Goal: Contribute content

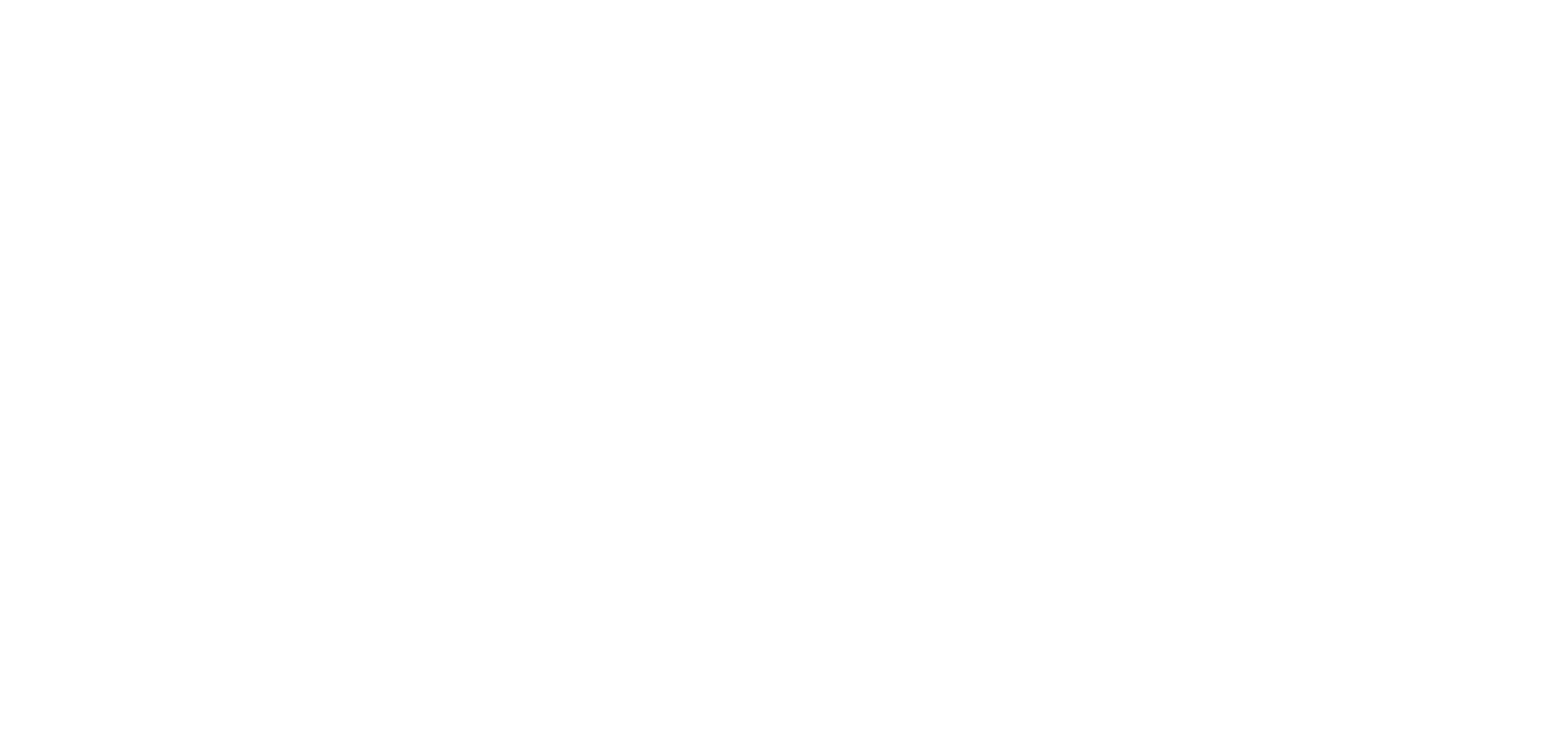
click at [476, 0] on html at bounding box center [783, 0] width 1567 height 0
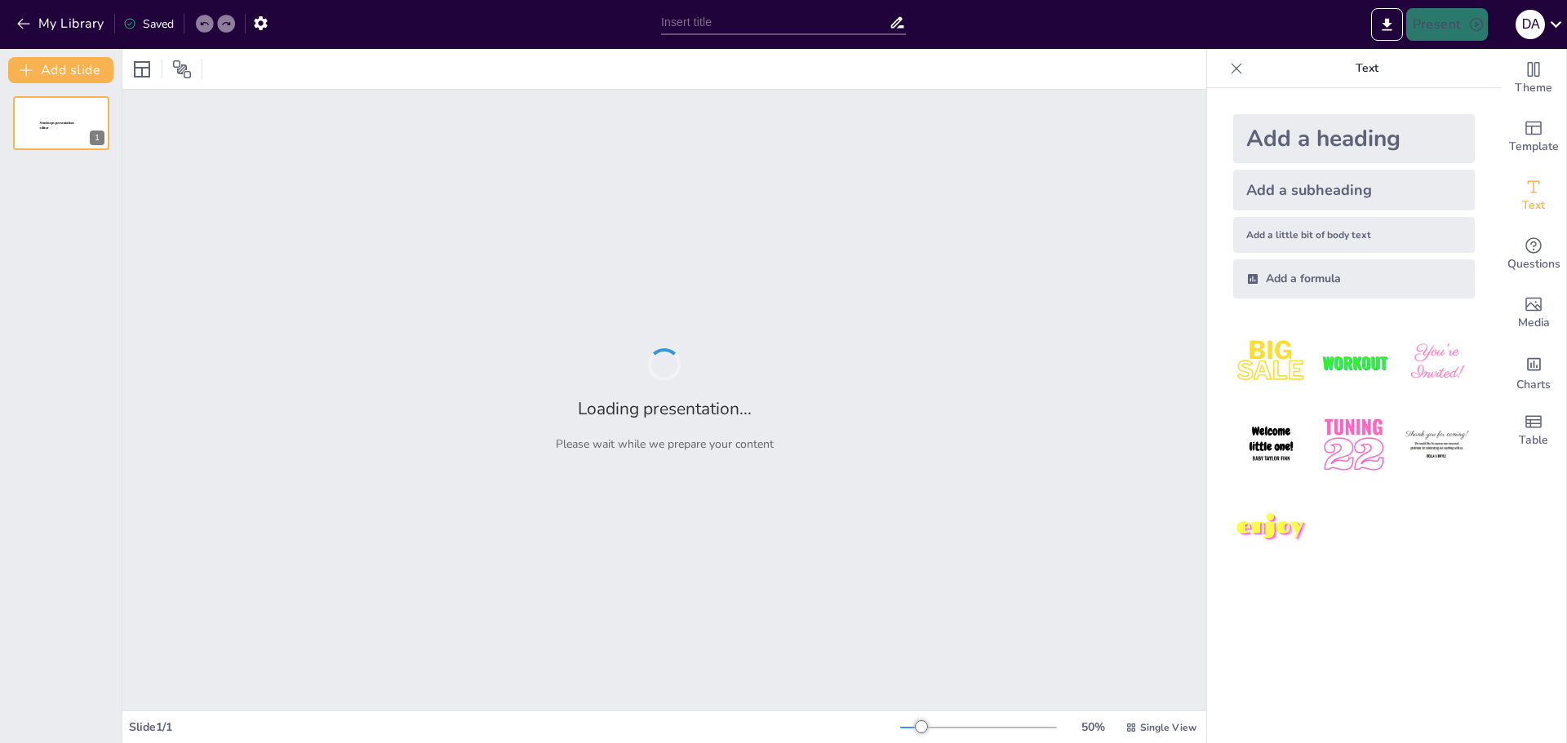
type input "Планування відновлення ОВТ відповідно до стандартів НАТО: ключові аспекти"
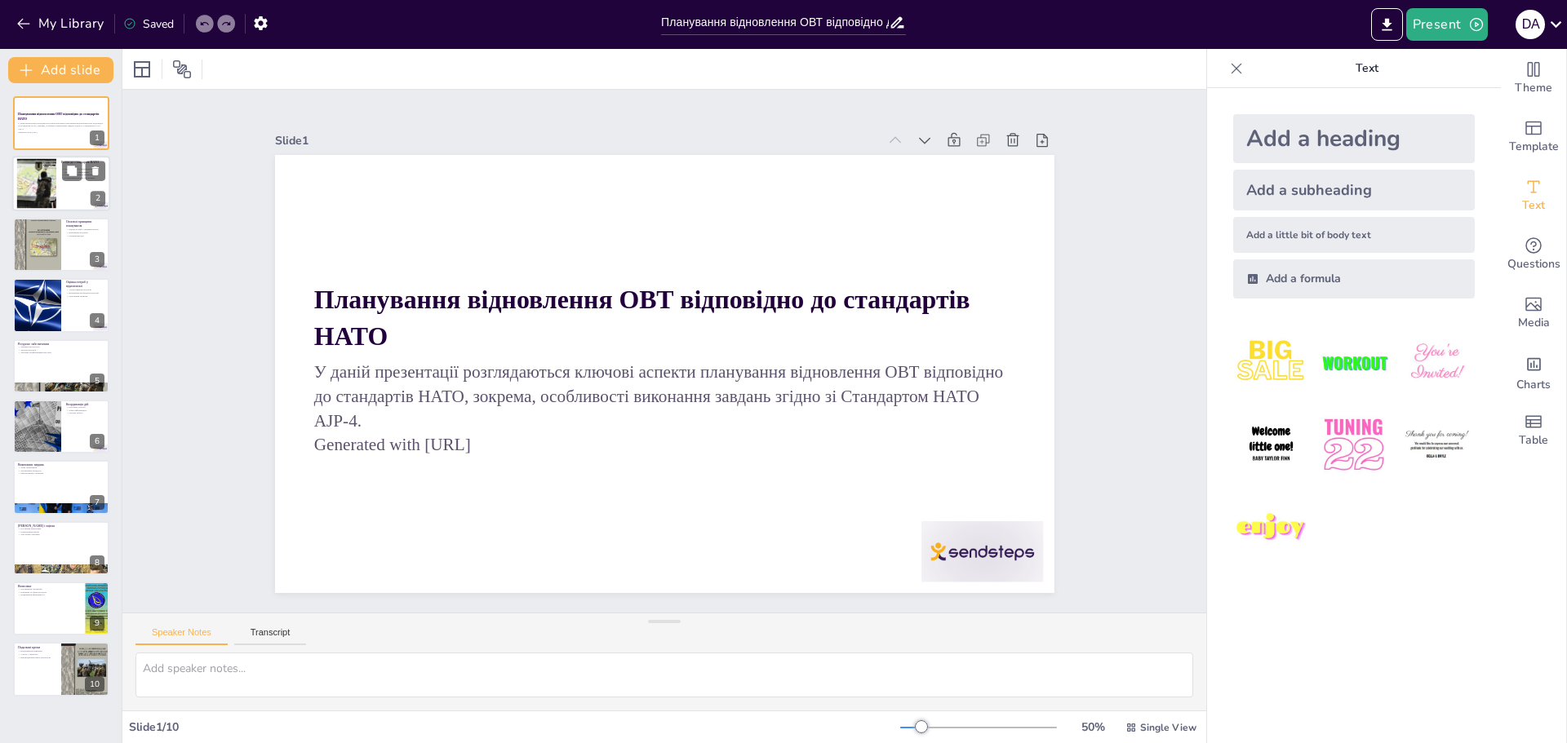
click at [58, 199] on div at bounding box center [61, 184] width 98 height 55
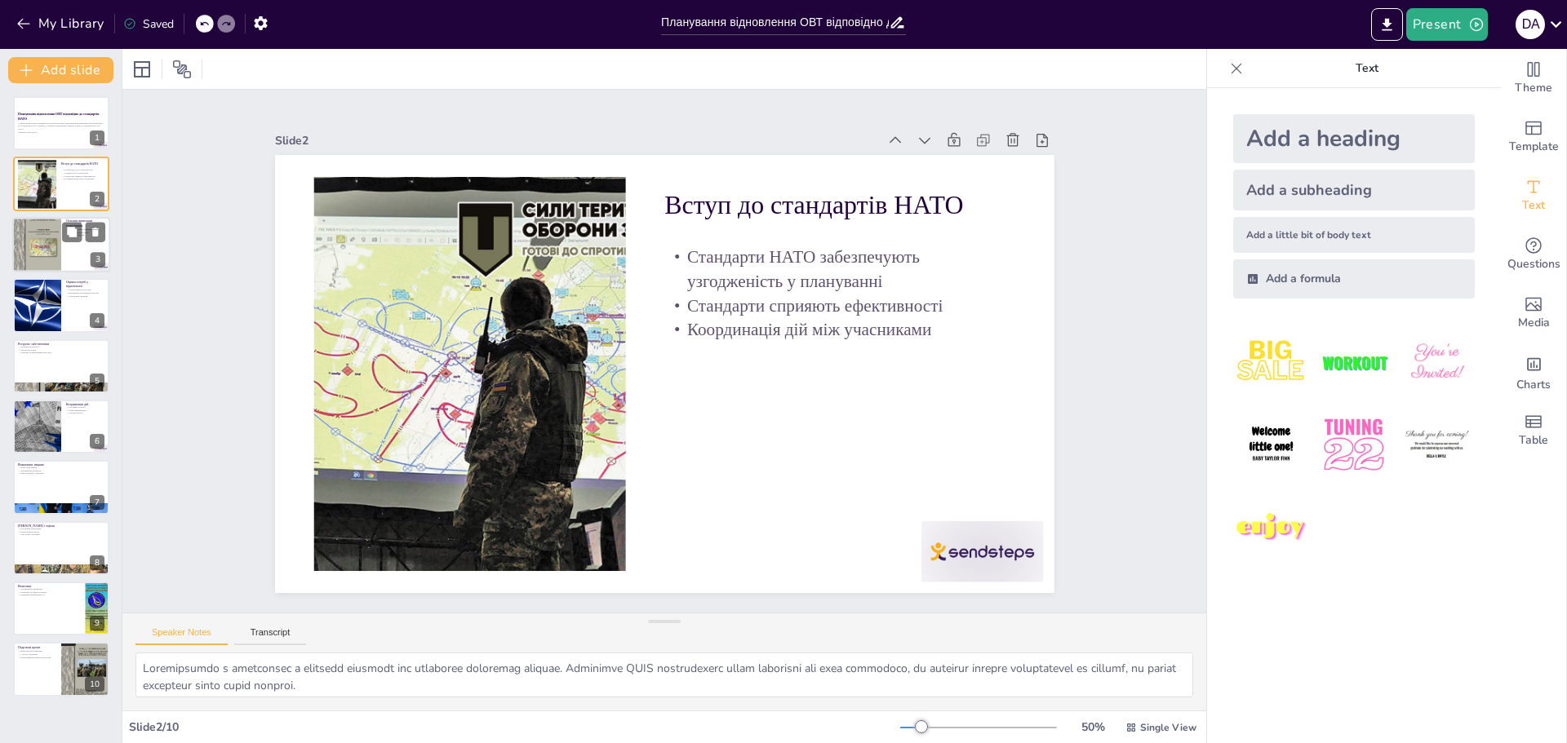
click at [55, 259] on div at bounding box center [36, 244] width 49 height 65
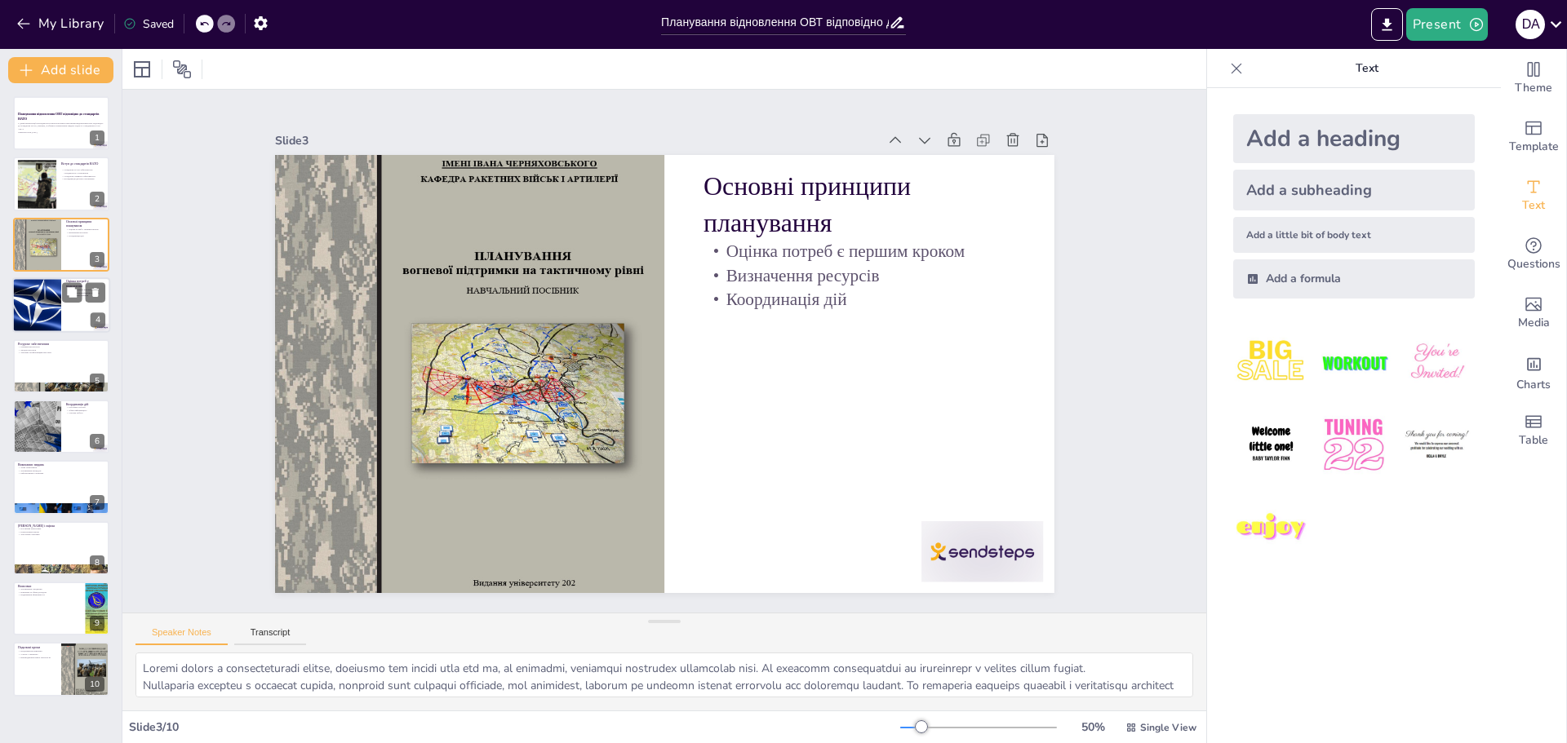
click at [47, 318] on div at bounding box center [37, 304] width 106 height 55
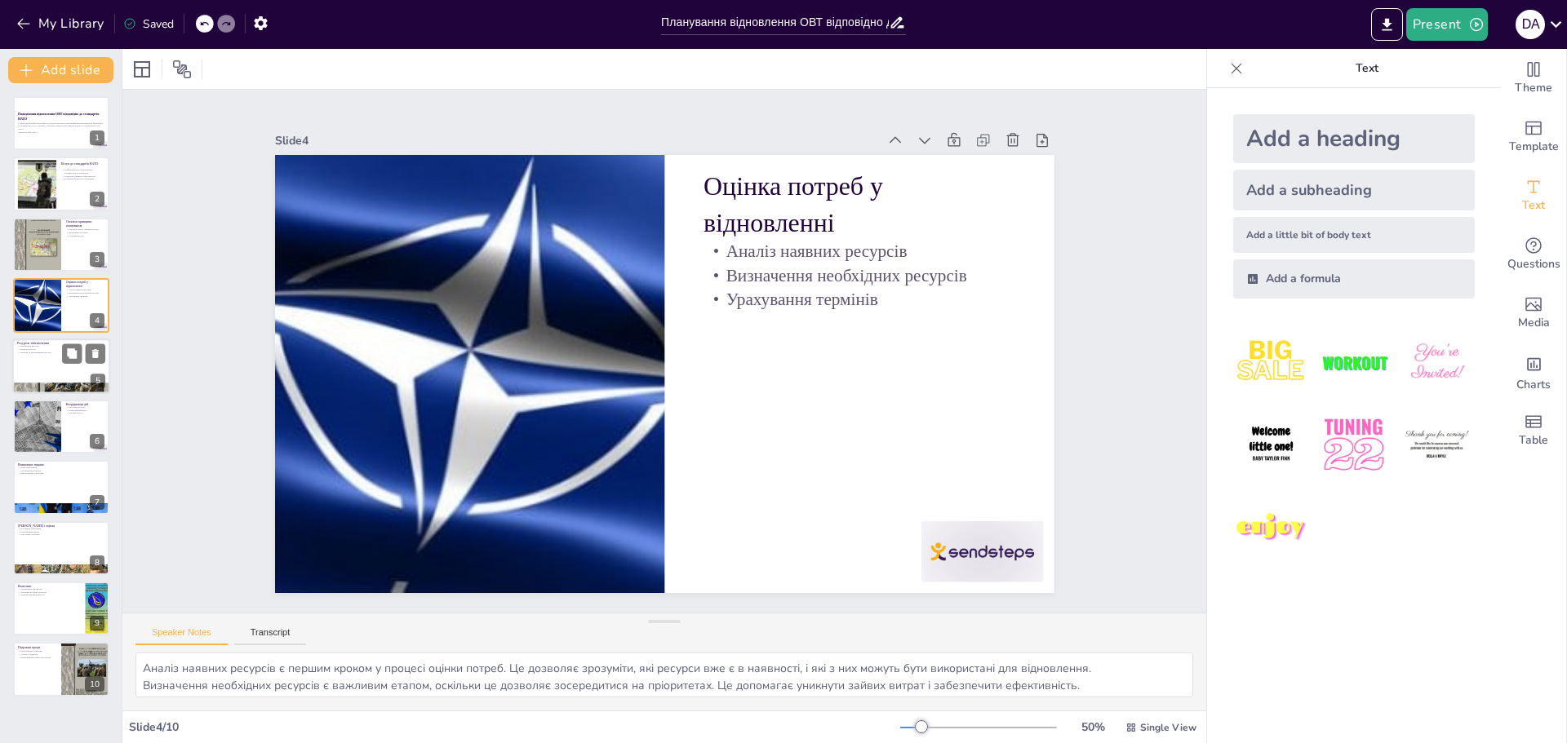
click at [47, 353] on p "Технічні та інформаційні ресурси" at bounding box center [61, 352] width 88 height 3
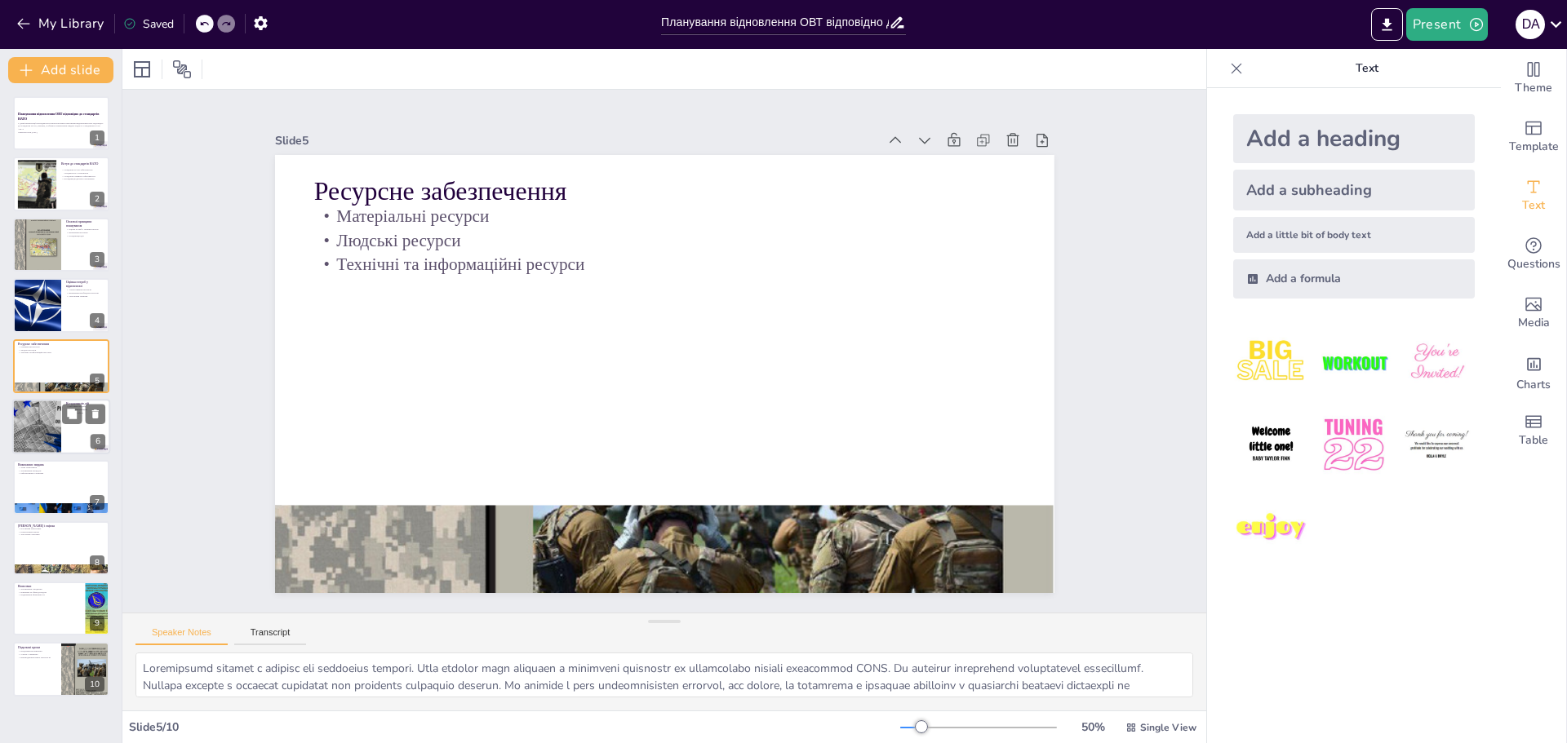
click at [38, 433] on div at bounding box center [37, 426] width 99 height 55
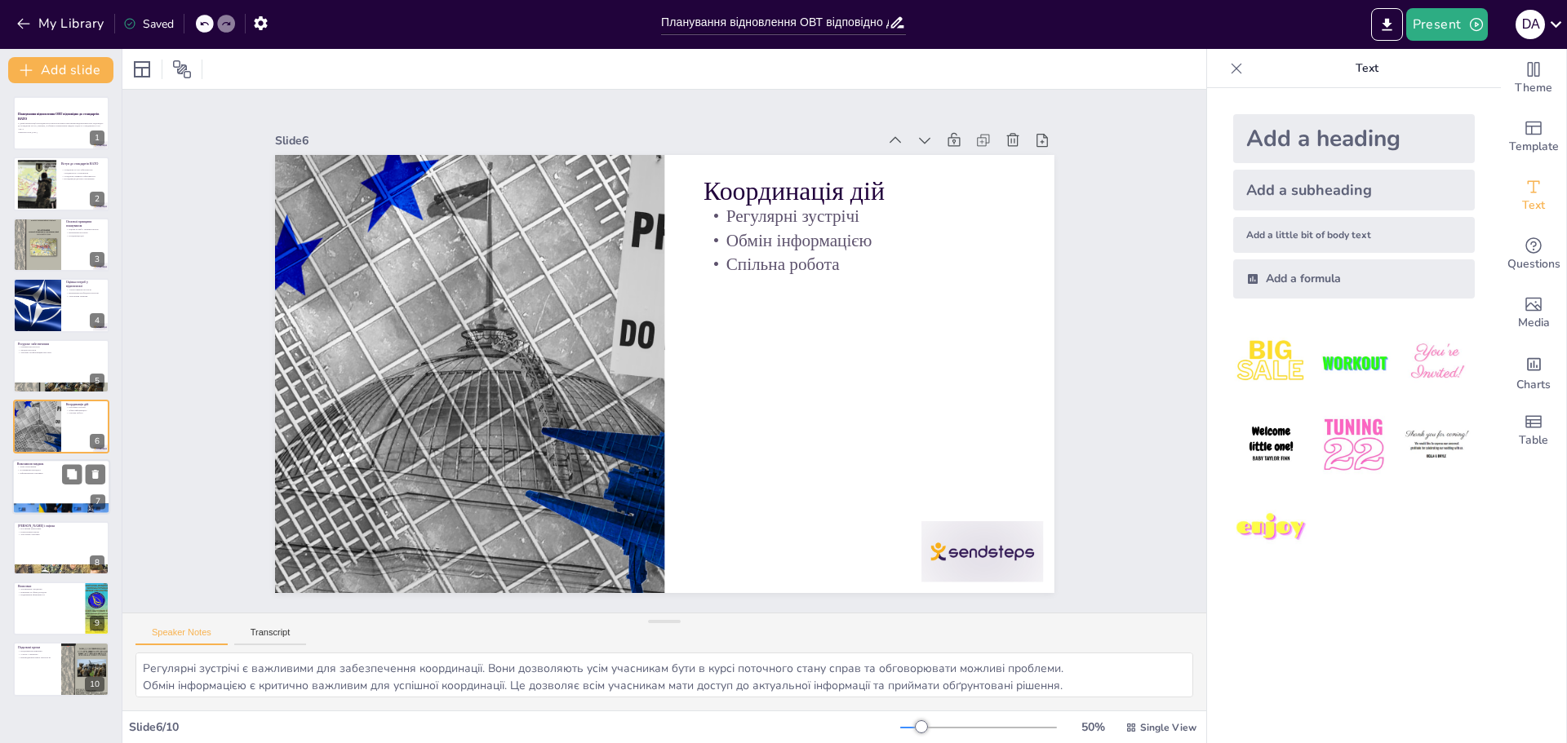
click at [39, 492] on div at bounding box center [61, 487] width 98 height 55
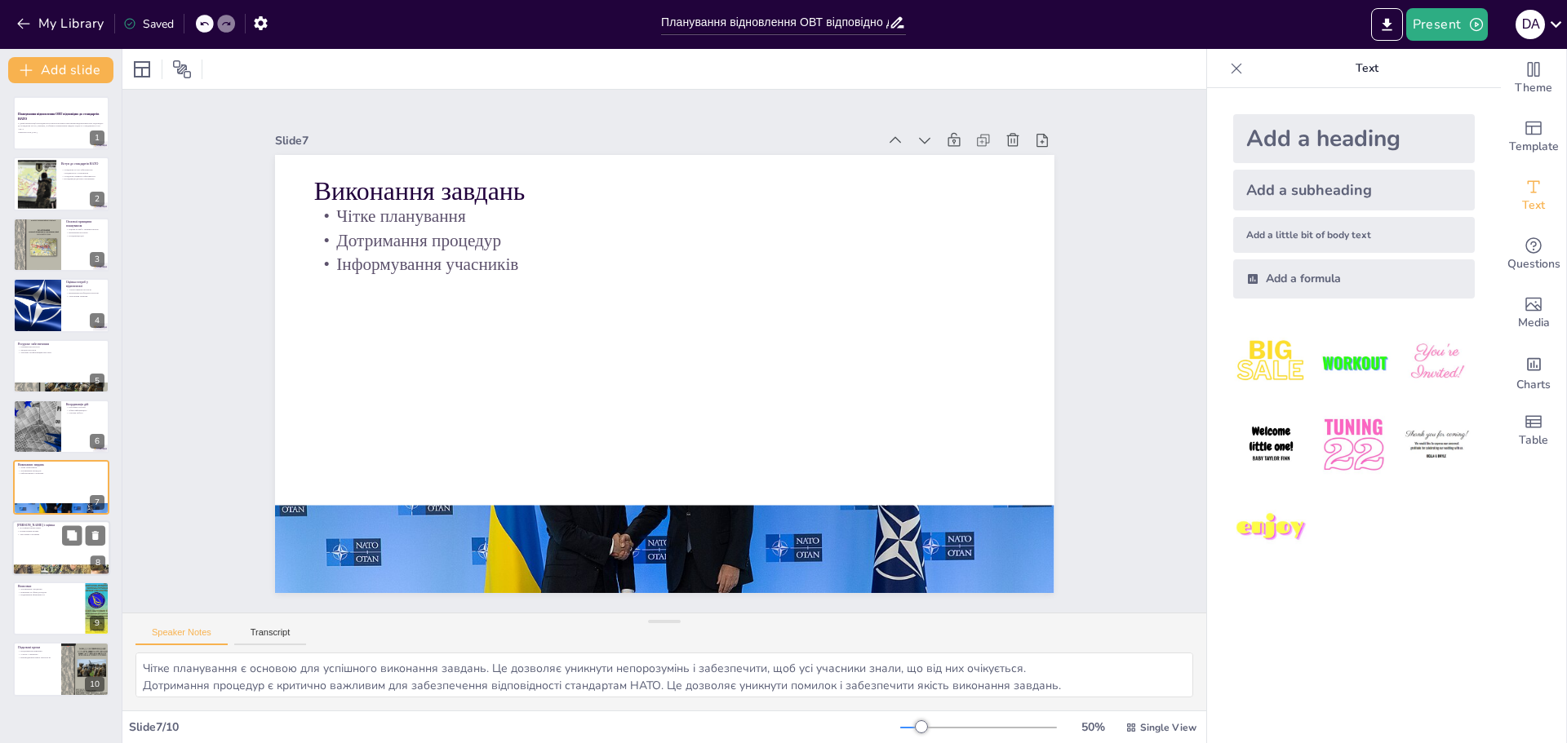
click at [46, 558] on div at bounding box center [61, 548] width 98 height 55
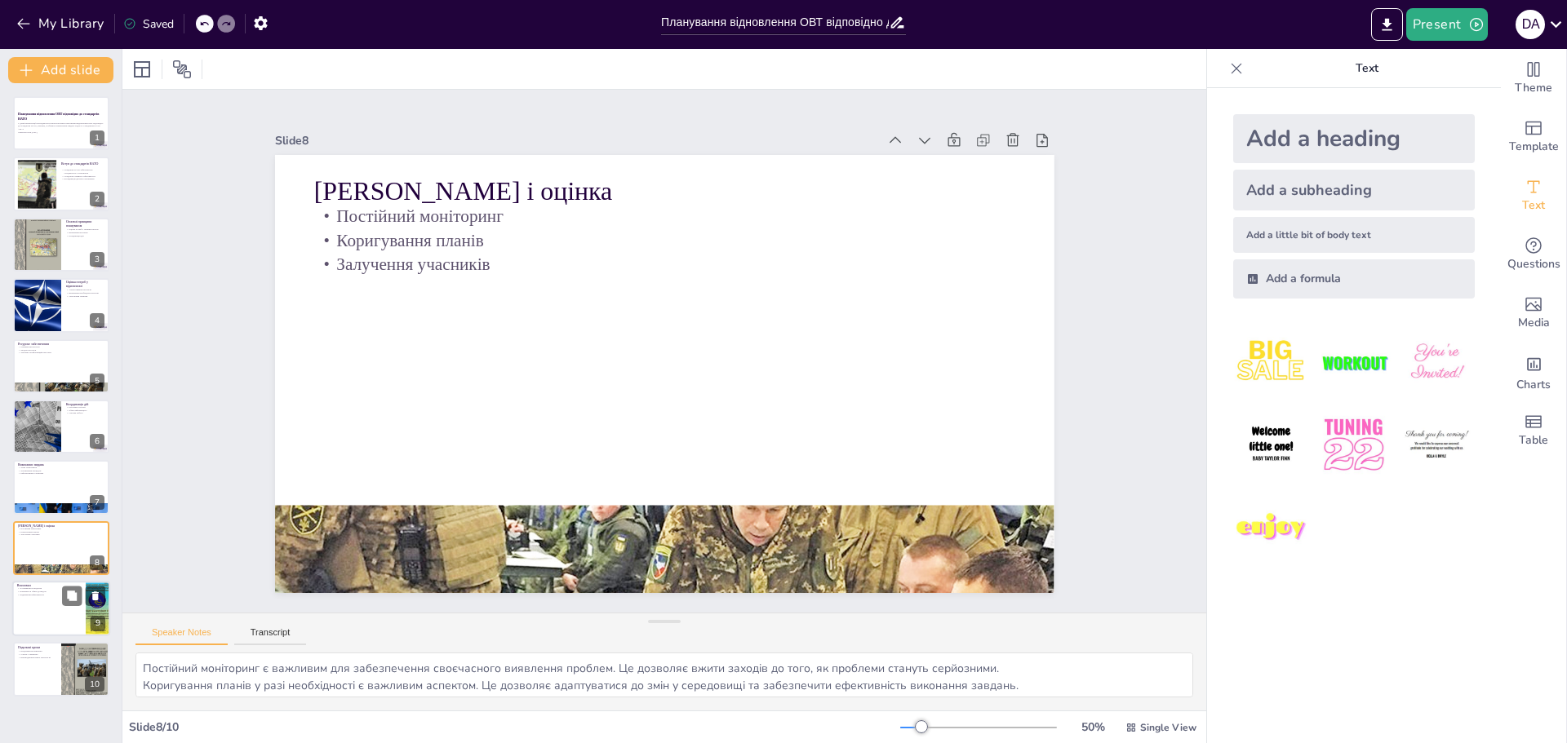
click at [47, 630] on div at bounding box center [61, 608] width 98 height 55
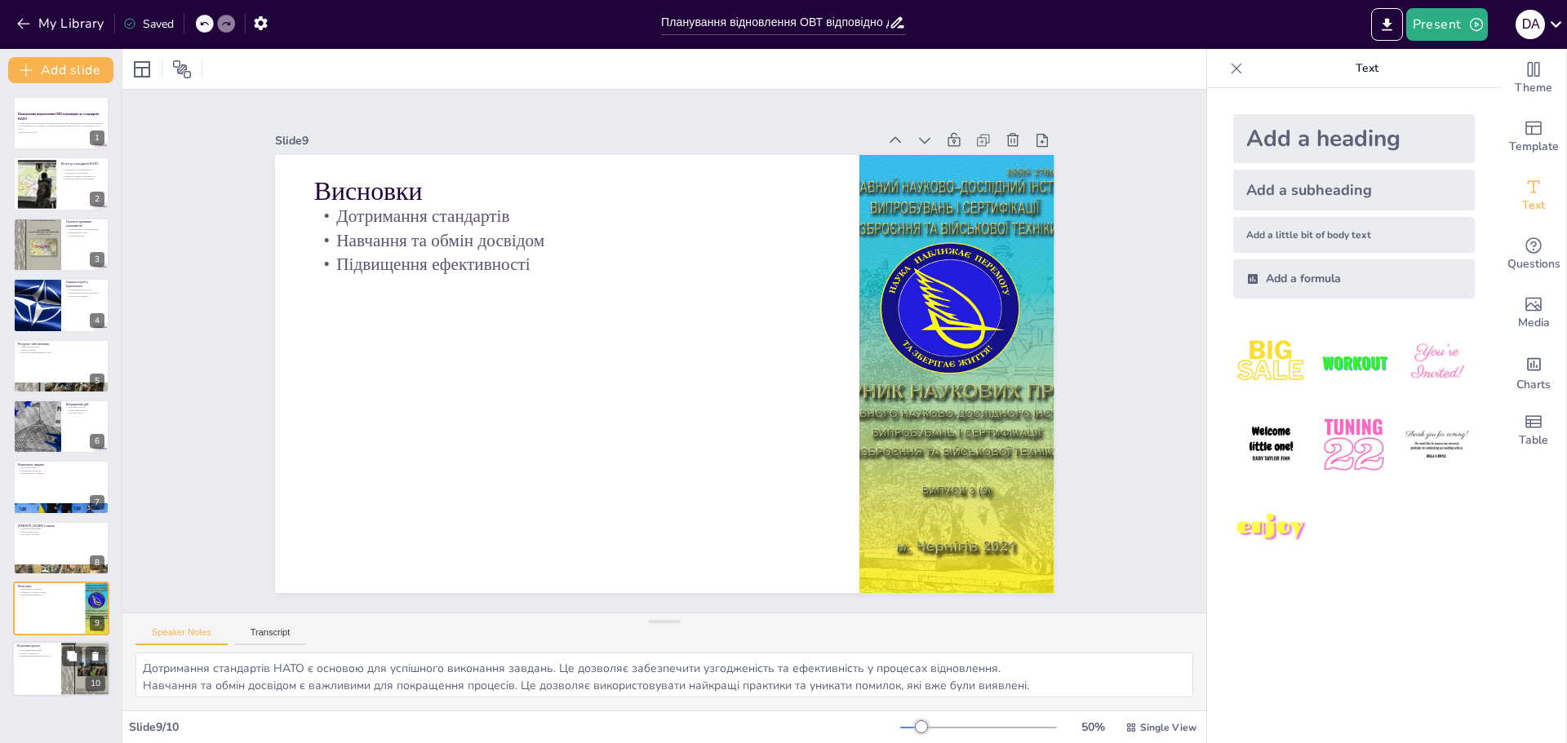
click at [51, 677] on div at bounding box center [61, 669] width 98 height 55
type textarea "Продовження навчання є важливим для підтримки актуальних знань та навичок. Це д…"
